Goal: Information Seeking & Learning: Check status

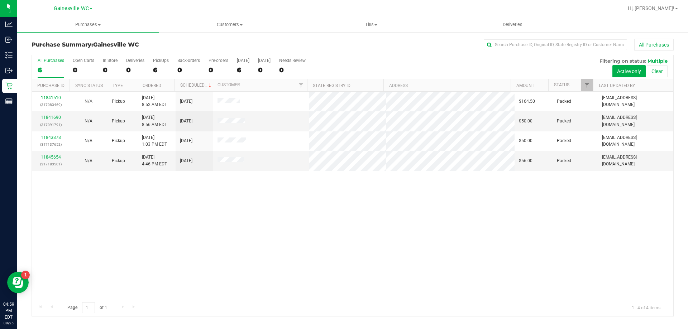
click at [56, 66] on div "6" at bounding box center [51, 70] width 27 height 8
click at [0, 0] on input "All Purchases 6" at bounding box center [0, 0] width 0 height 0
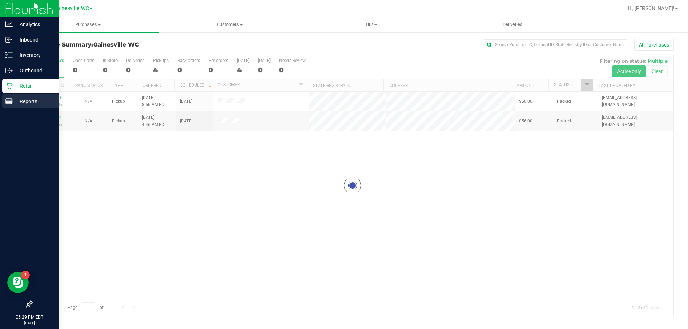
click at [32, 100] on p "Reports" at bounding box center [34, 101] width 43 height 9
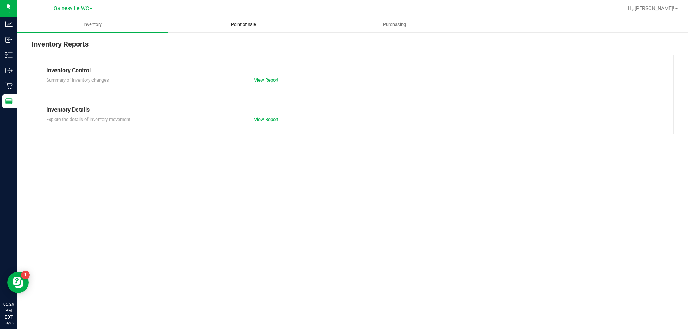
click at [242, 26] on span "Point of Sale" at bounding box center [244, 25] width 44 height 6
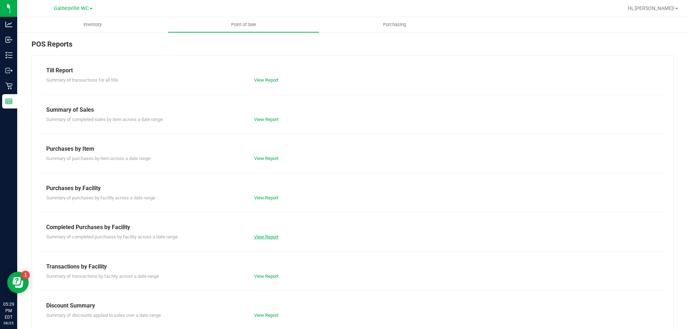
click at [271, 239] on link "View Report" at bounding box center [266, 236] width 24 height 5
